Goal: Information Seeking & Learning: Learn about a topic

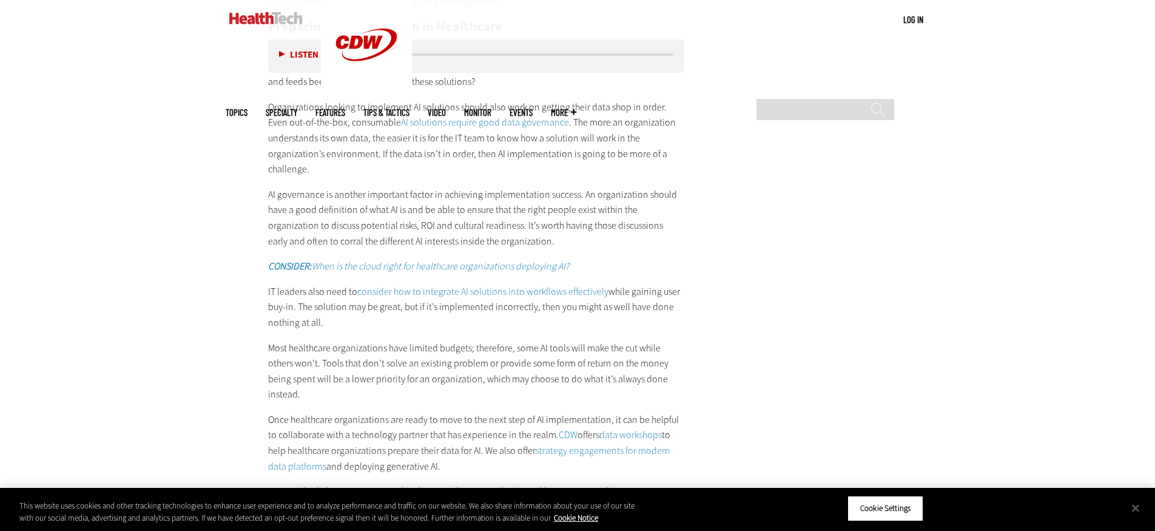
scroll to position [2058, 0]
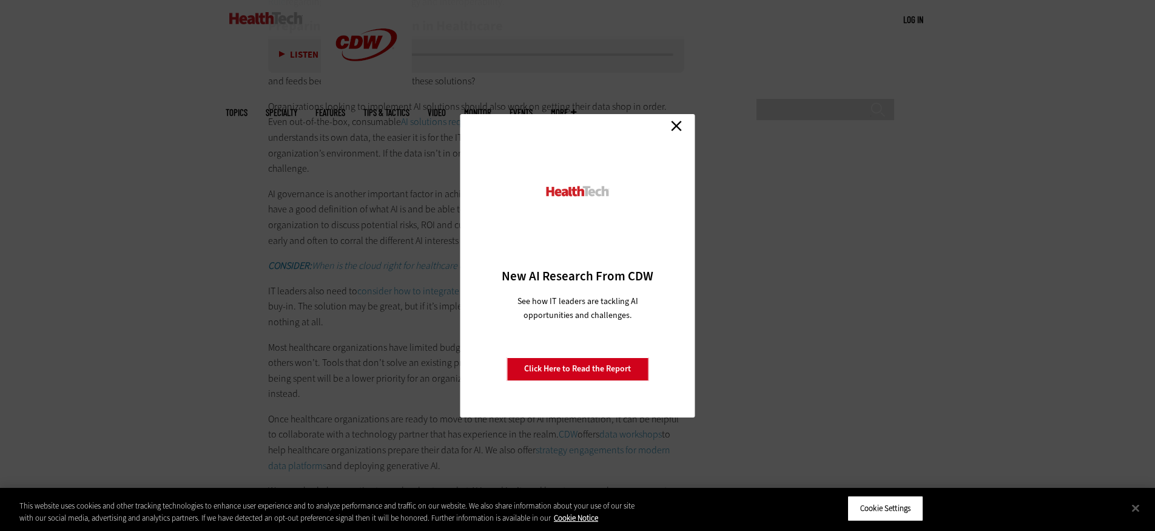
click at [680, 123] on link "Close" at bounding box center [677, 126] width 18 height 18
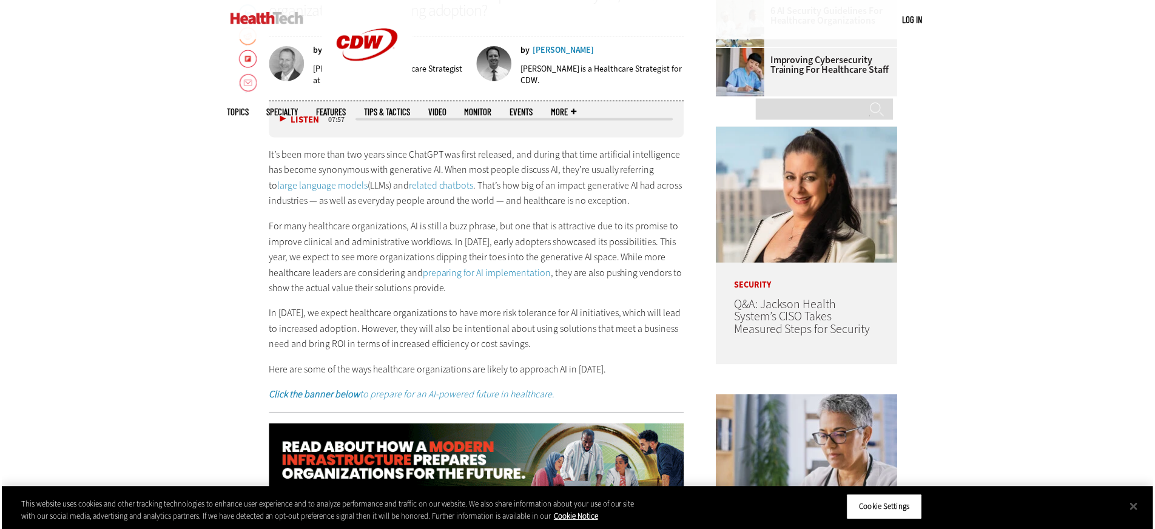
scroll to position [674, 0]
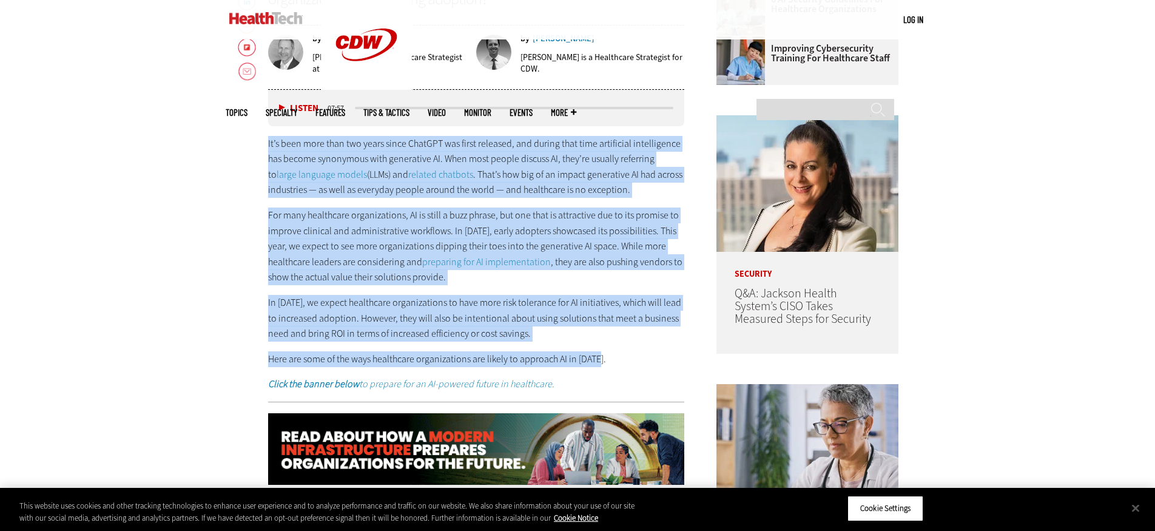
drag, startPoint x: 268, startPoint y: 143, endPoint x: 632, endPoint y: 351, distance: 418.9
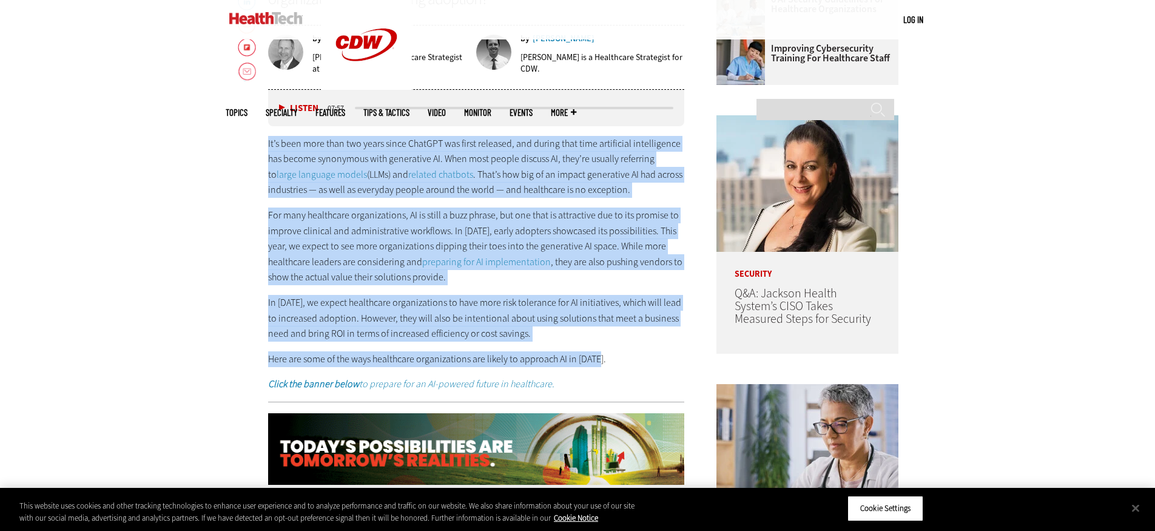
click at [632, 351] on div "It’s been more than two years since ChatGPT was first released, and during that…" at bounding box center [476, 264] width 416 height 256
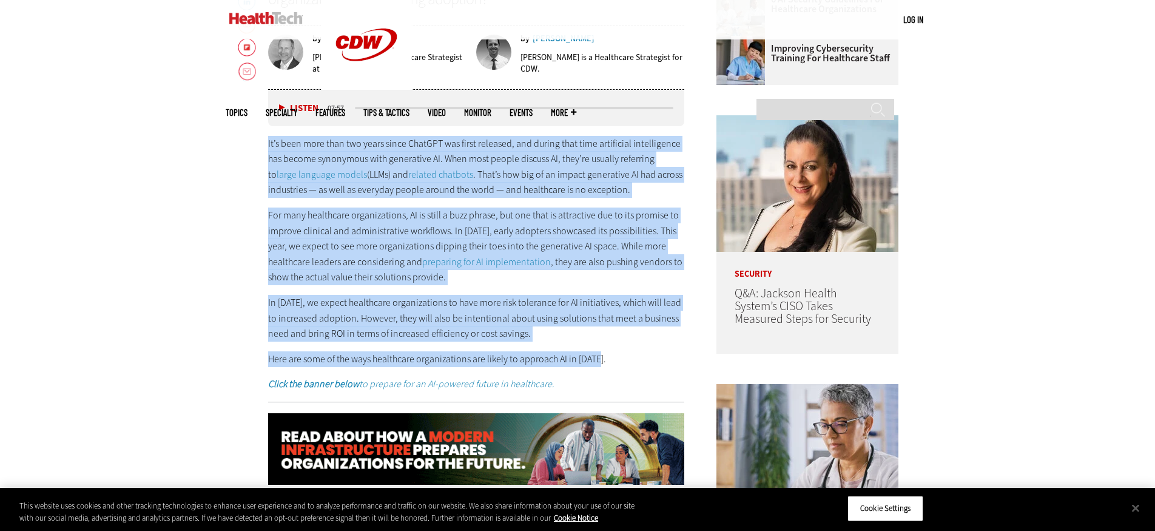
copy div "Lo’i dolo sita cons adi elits doeiu TempORI utl etdol magnaali, eni admini veni…"
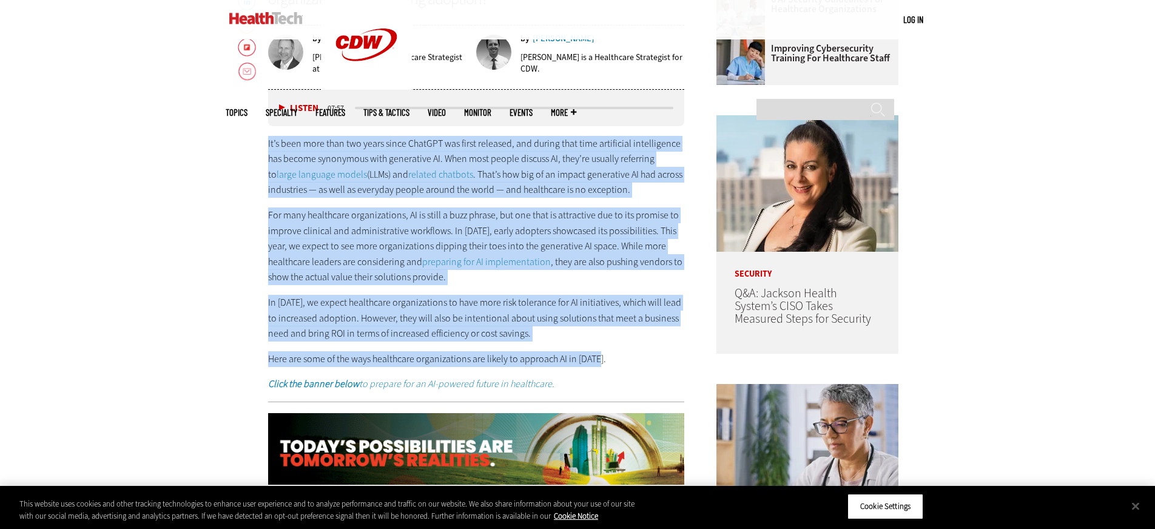
scroll to position [0, 0]
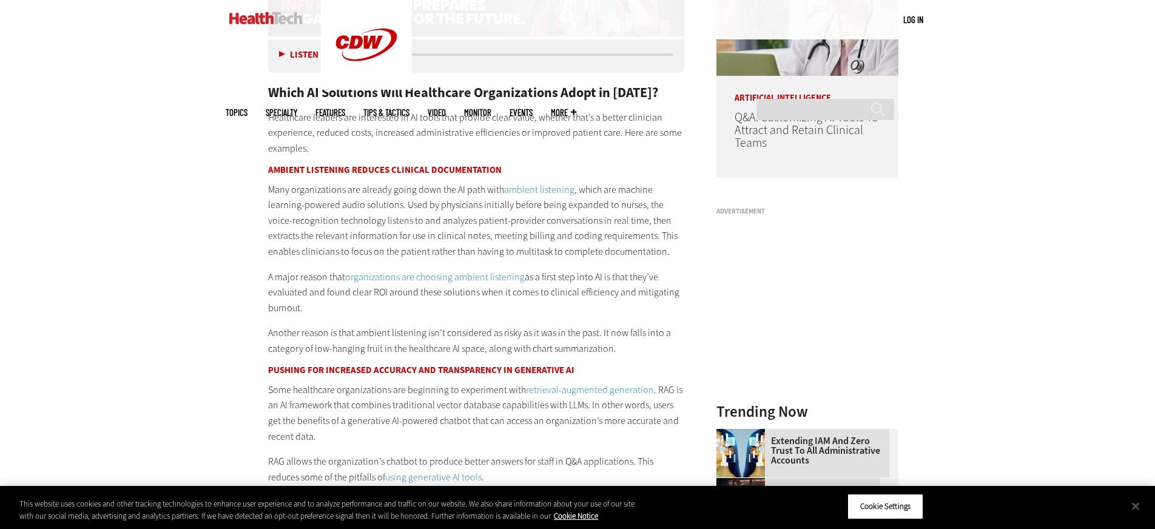
scroll to position [1112, 0]
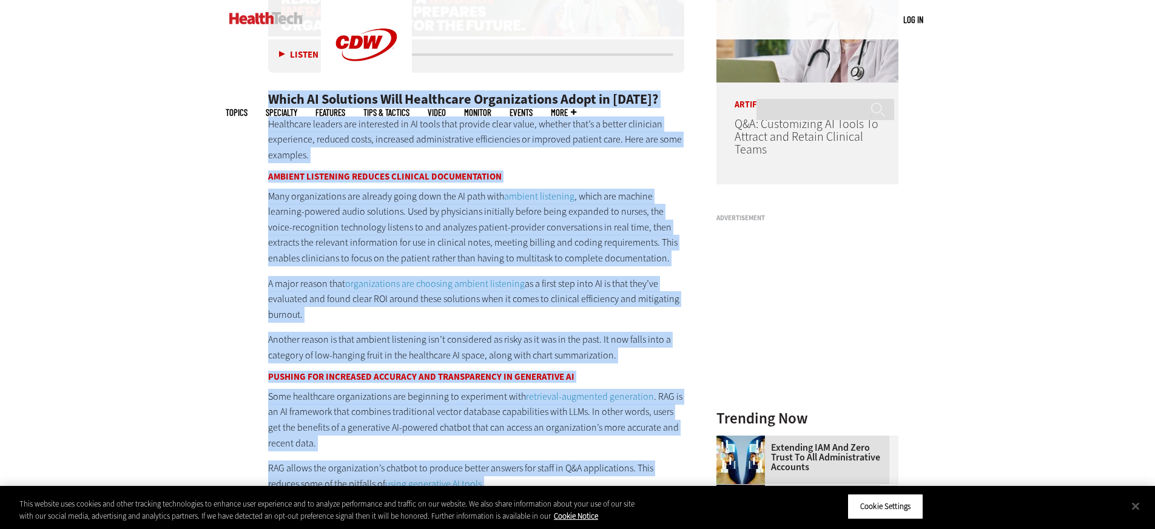
drag, startPoint x: 270, startPoint y: 95, endPoint x: 458, endPoint y: 468, distance: 417.7
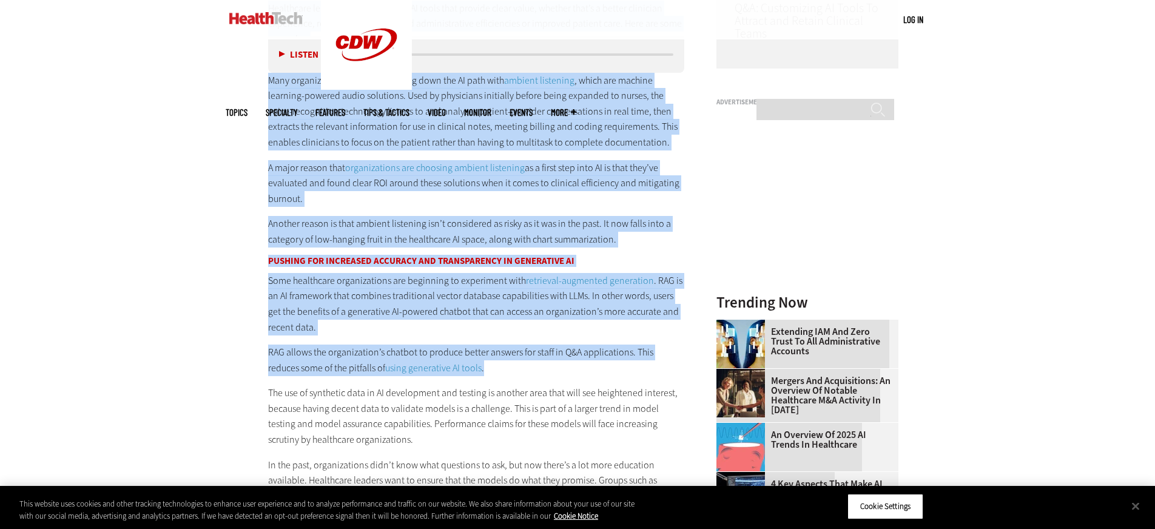
scroll to position [1229, 0]
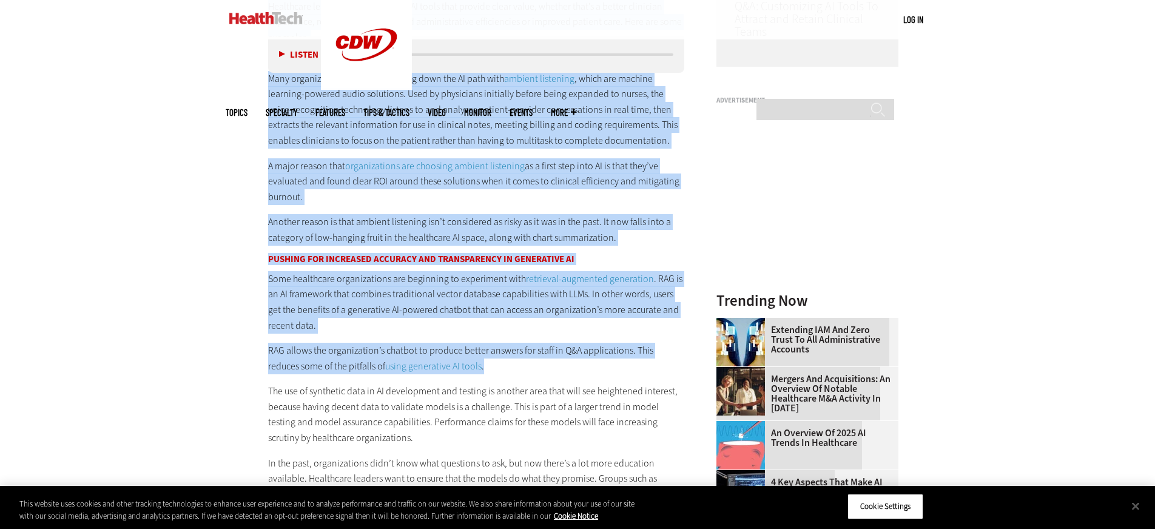
copy div "Lorem IP Dolorsita Cons Adipiscing Elitseddoeius Tempo in 5254? Utlaboreet dolo…"
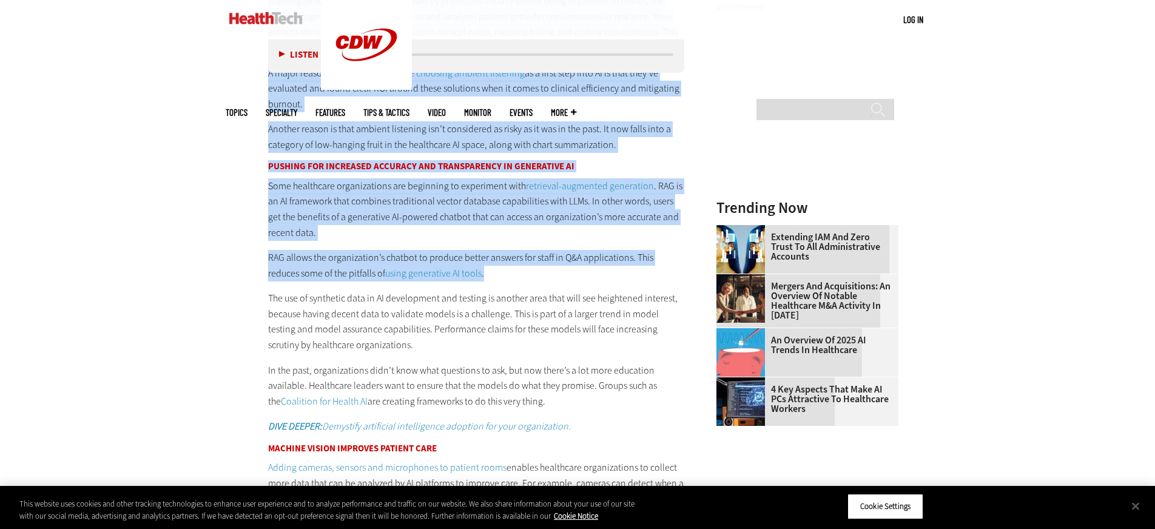
scroll to position [1325, 0]
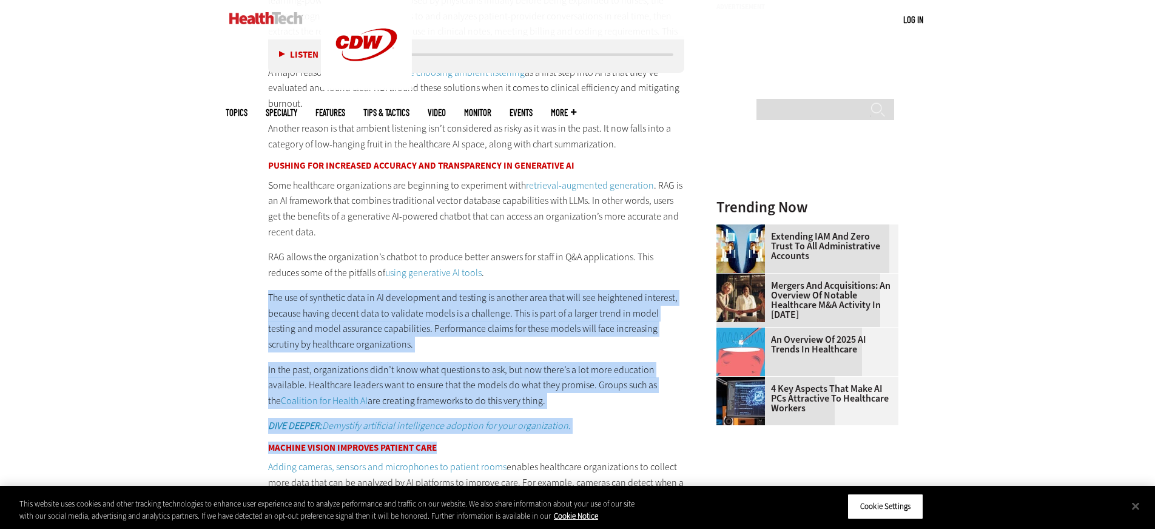
drag, startPoint x: 270, startPoint y: 285, endPoint x: 621, endPoint y: 434, distance: 381.2
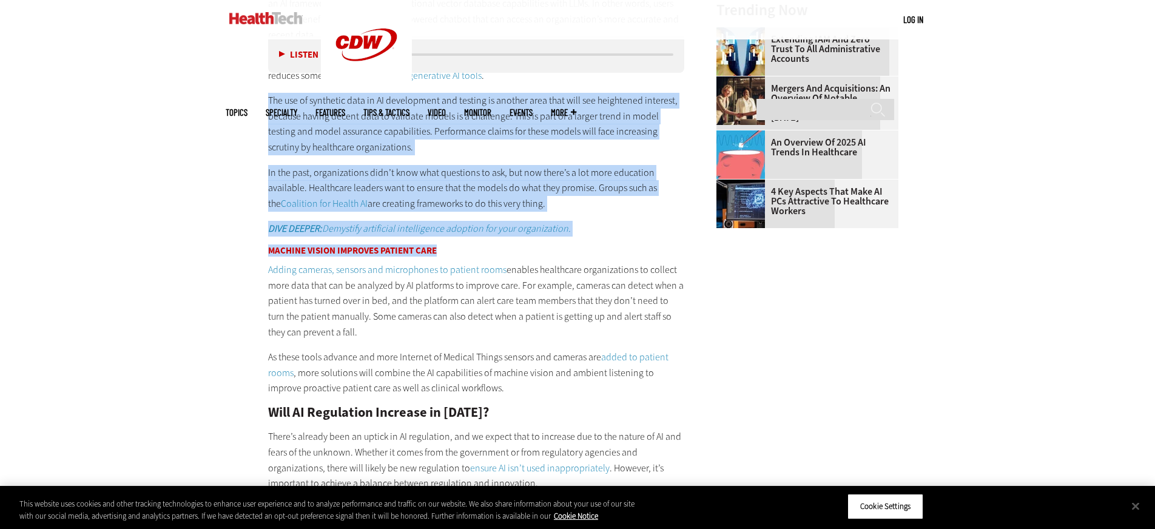
scroll to position [1523, 0]
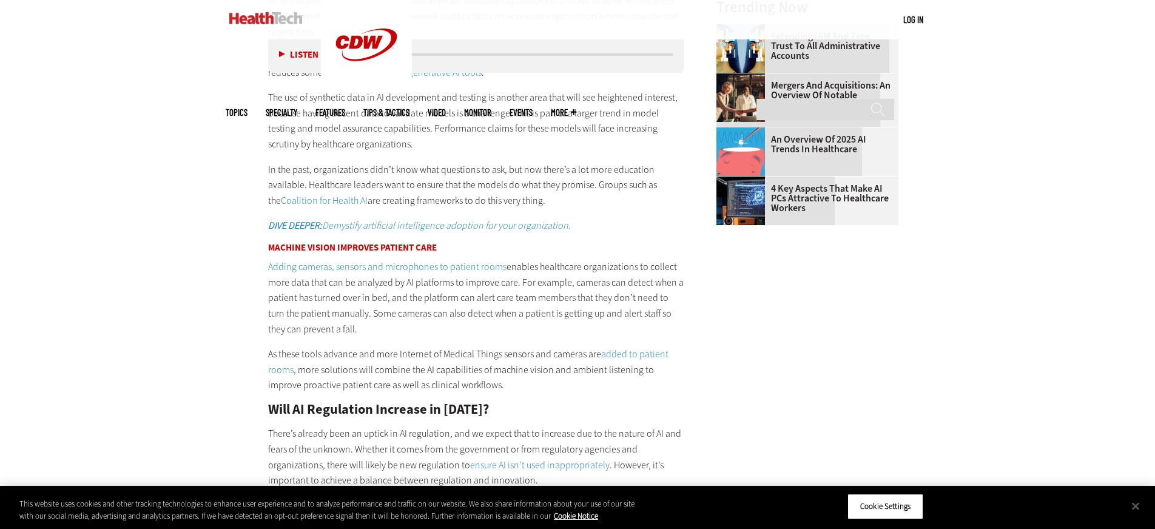
click at [505, 348] on p "As these tools advance and more Internet of Medical Things sensors and cameras …" at bounding box center [476, 370] width 416 height 47
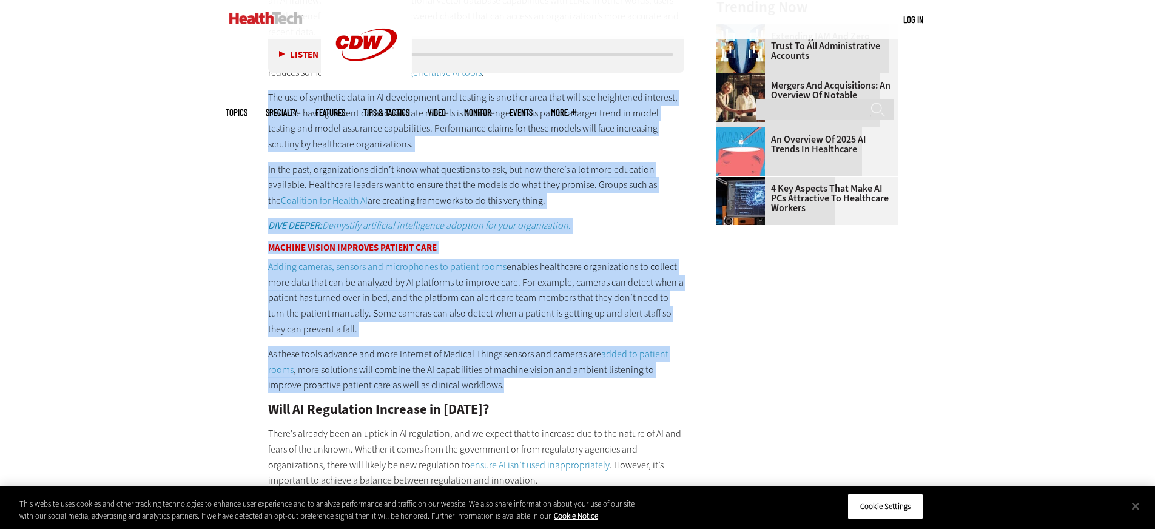
drag, startPoint x: 270, startPoint y: 81, endPoint x: 472, endPoint y: 366, distance: 348.7
click at [472, 366] on div "Which AI Solutions Will Healthcare Organizations Adopt in [DATE]? Healthcare le…" at bounding box center [476, 440] width 416 height 1567
copy div "Lor ips do sitametco adip el SE doeiusmodte inc utlabor et dolorem aliq enim ad…"
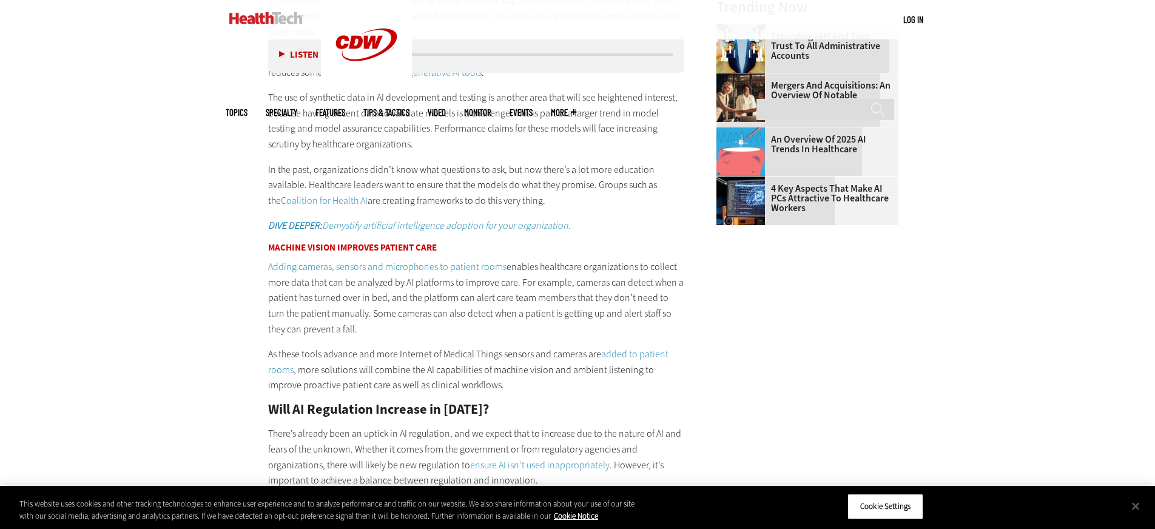
click at [187, 419] on div "Become an Insider Sign up [DATE] to receive premium content! Sign Up MENU Log i…" at bounding box center [577, 281] width 1155 height 3609
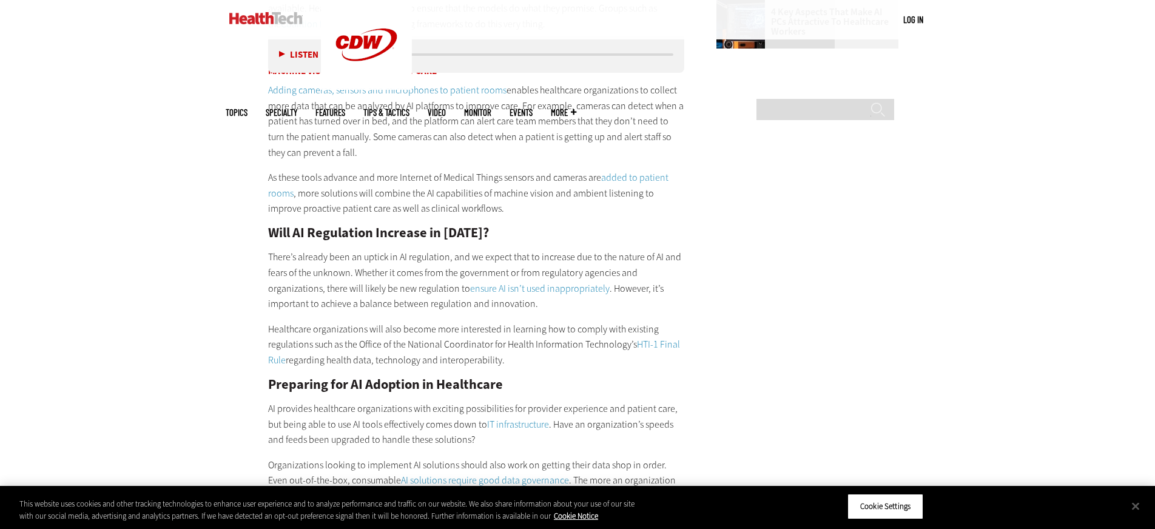
scroll to position [1700, 0]
drag, startPoint x: 271, startPoint y: 210, endPoint x: 563, endPoint y: 336, distance: 318.3
click at [563, 336] on div "Which AI Solutions Will Healthcare Organizations Adopt in [DATE]? Healthcare le…" at bounding box center [476, 263] width 416 height 1567
copy div "Will AI Regulation Increase in [DATE]? There’s already been an uptick in AI reg…"
